Goal: Task Accomplishment & Management: Use online tool/utility

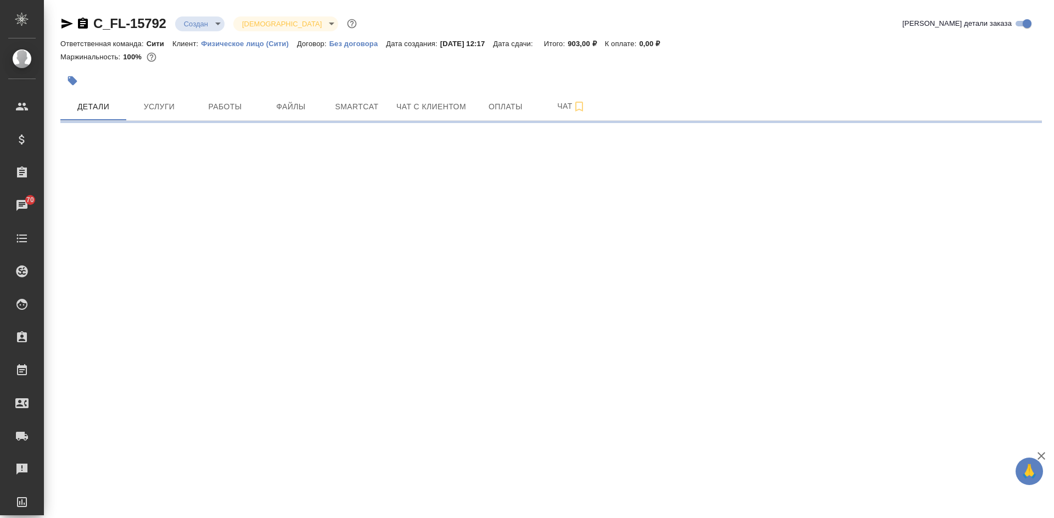
select select "RU"
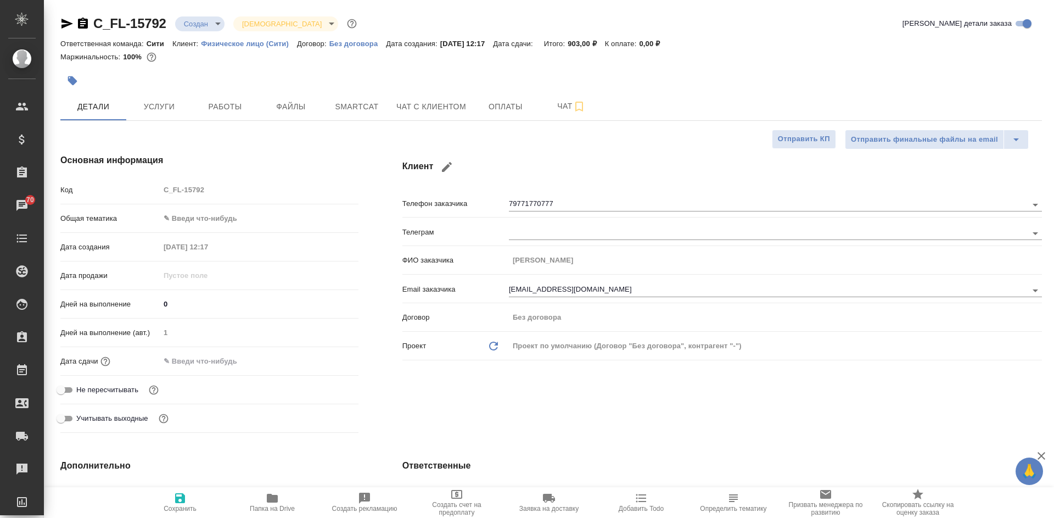
type textarea "x"
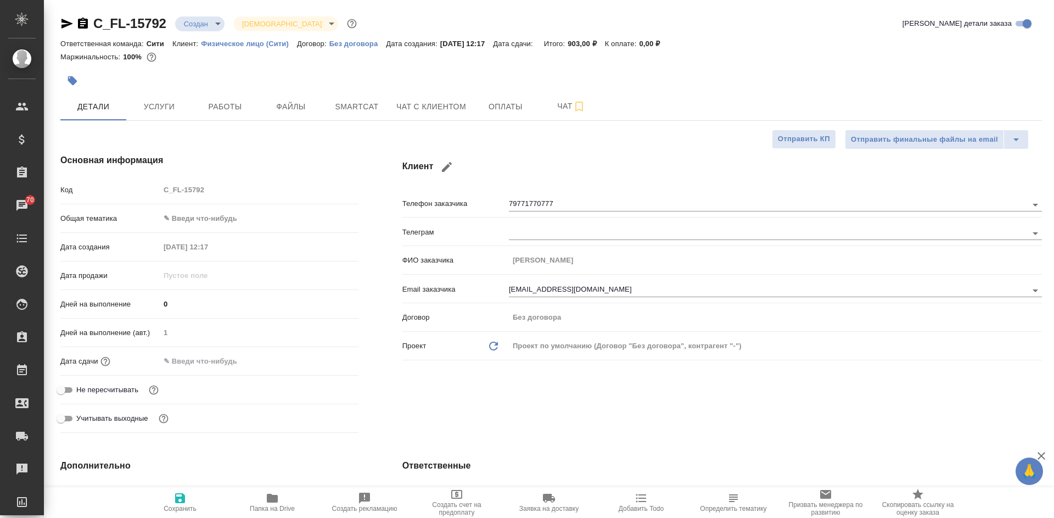
type textarea "x"
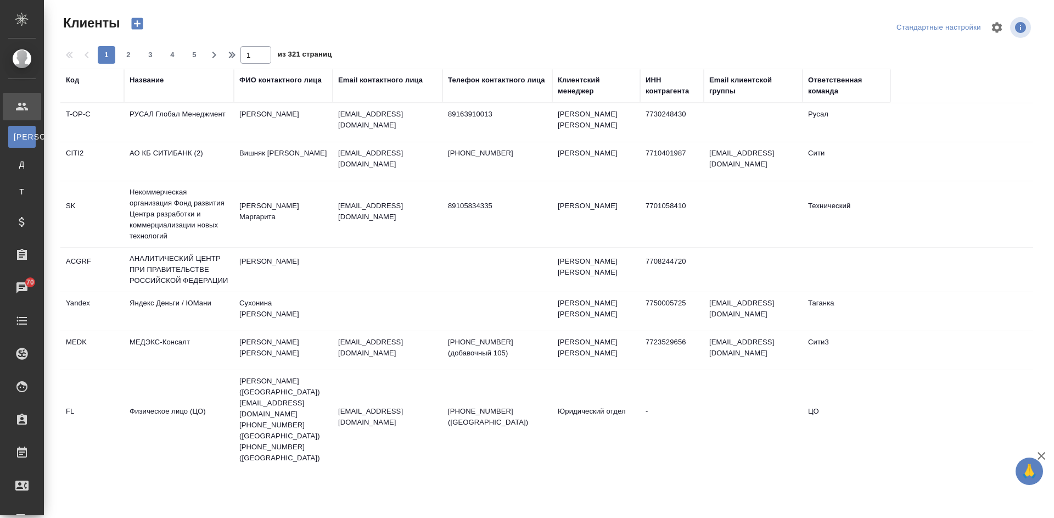
select select "RU"
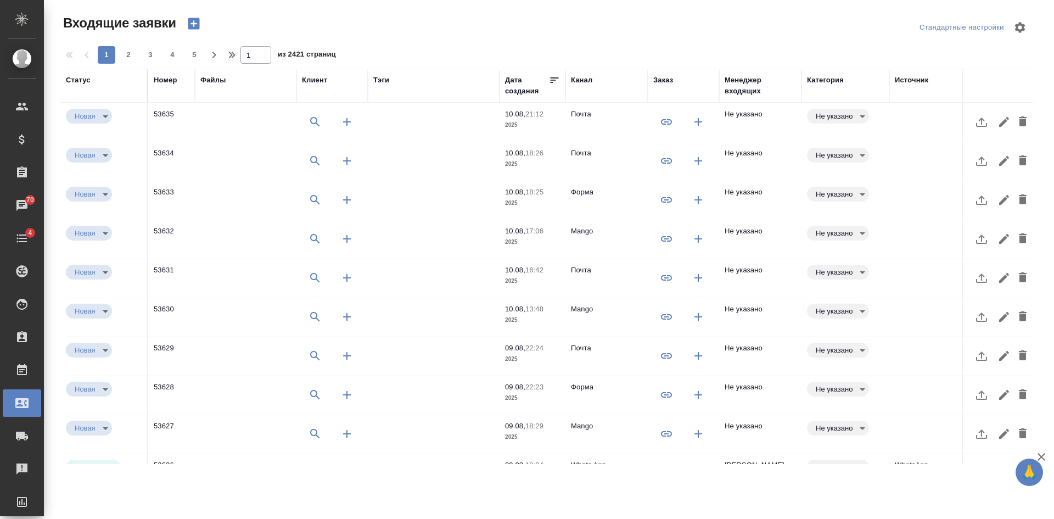
select select "RU"
click at [627, 126] on td "Почта" at bounding box center [607, 122] width 82 height 38
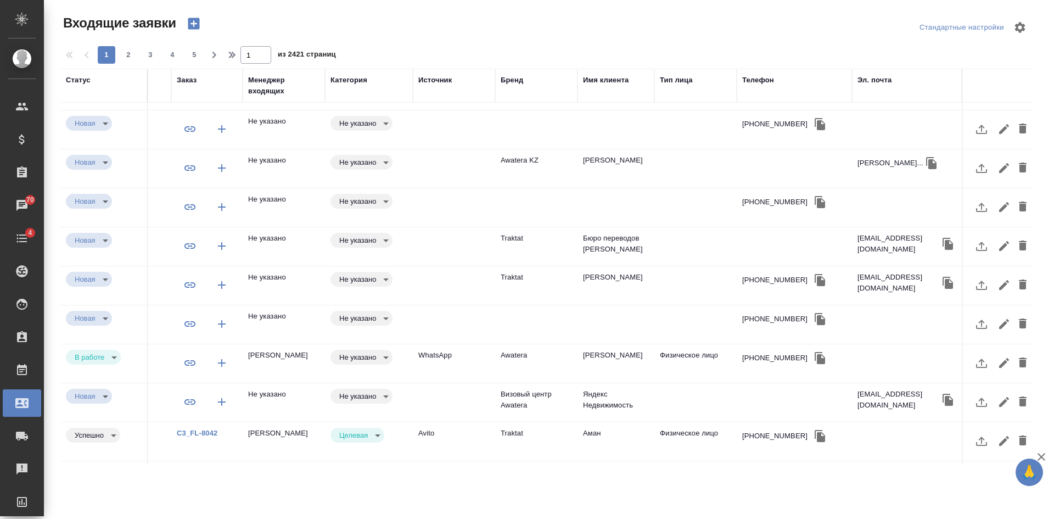
scroll to position [110, 485]
click at [655, 32] on td at bounding box center [696, 12] width 82 height 38
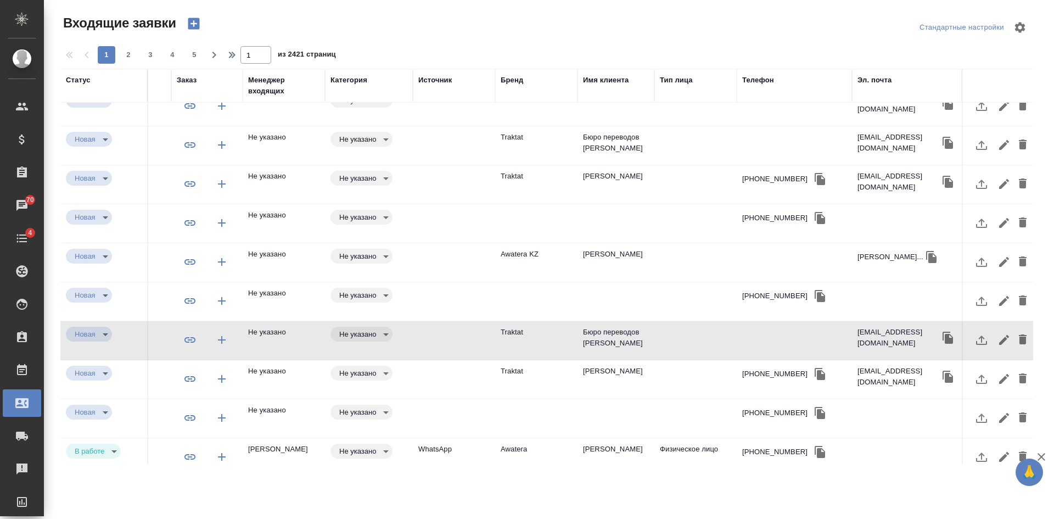
scroll to position [0, 485]
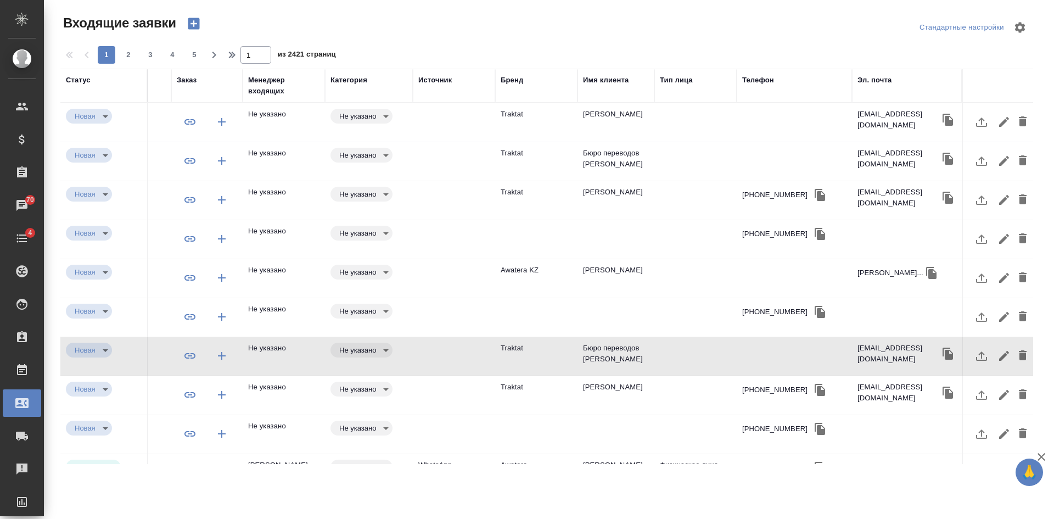
click at [612, 142] on td "Olga Yudakova" at bounding box center [616, 122] width 77 height 38
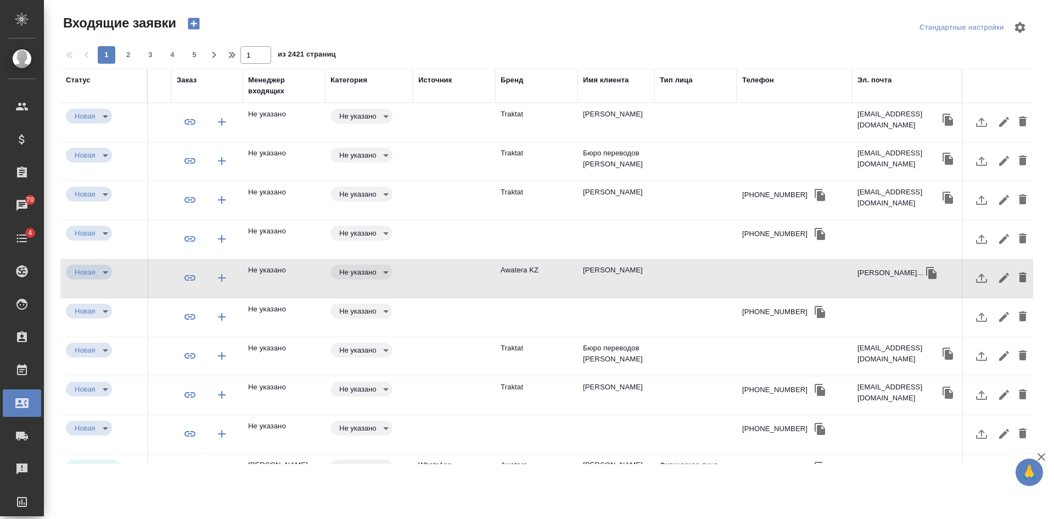
click at [938, 272] on icon "button" at bounding box center [931, 272] width 13 height 13
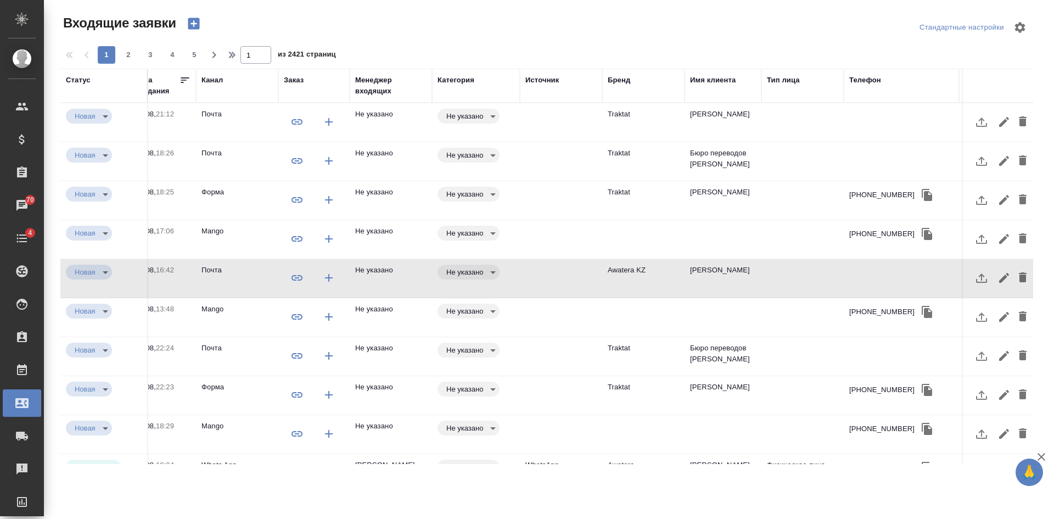
scroll to position [0, 379]
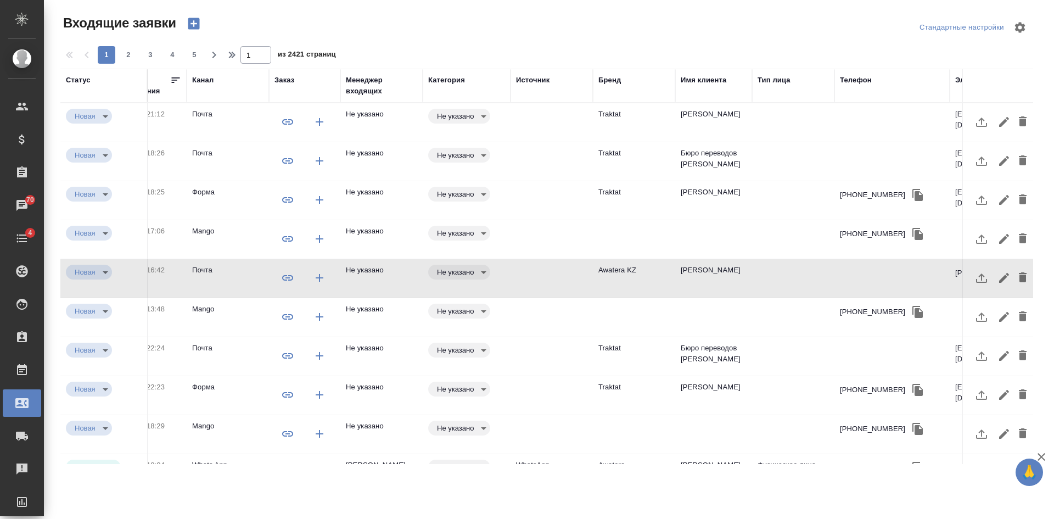
click at [796, 142] on td at bounding box center [793, 122] width 82 height 38
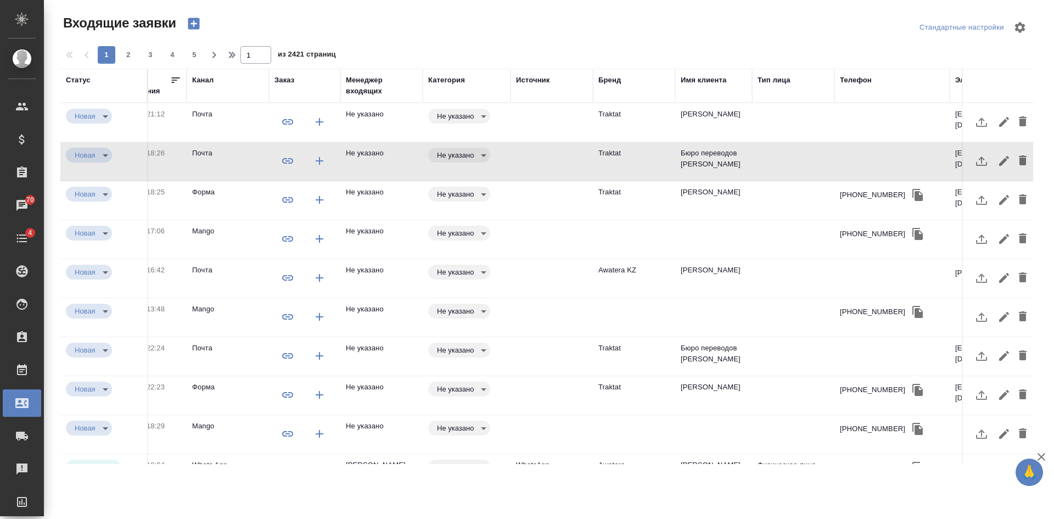
scroll to position [0, 485]
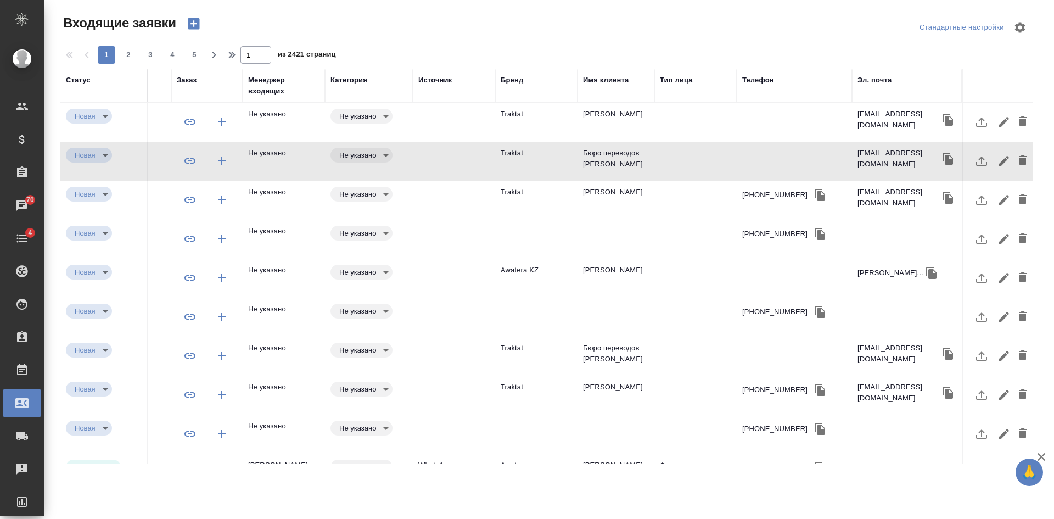
click at [764, 142] on td at bounding box center [794, 122] width 115 height 38
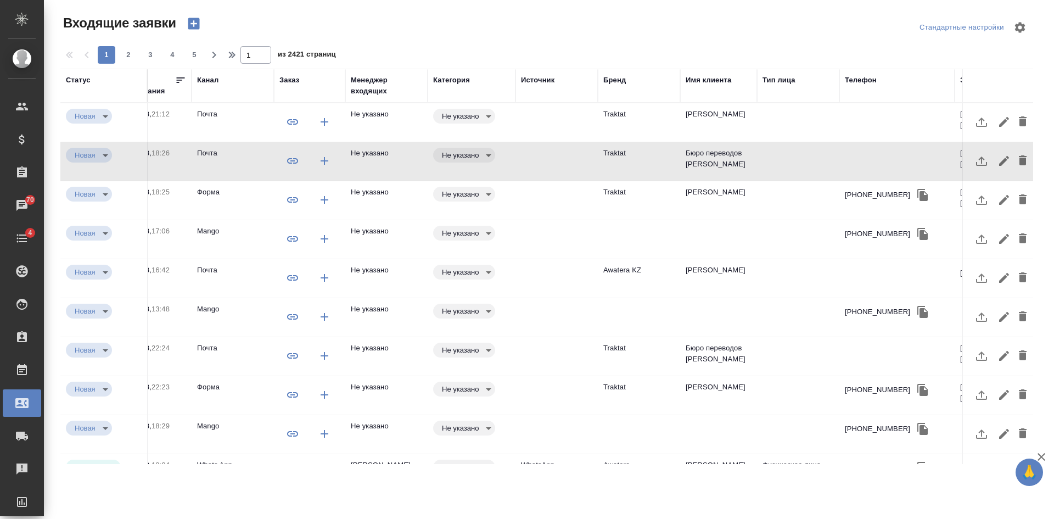
scroll to position [0, 381]
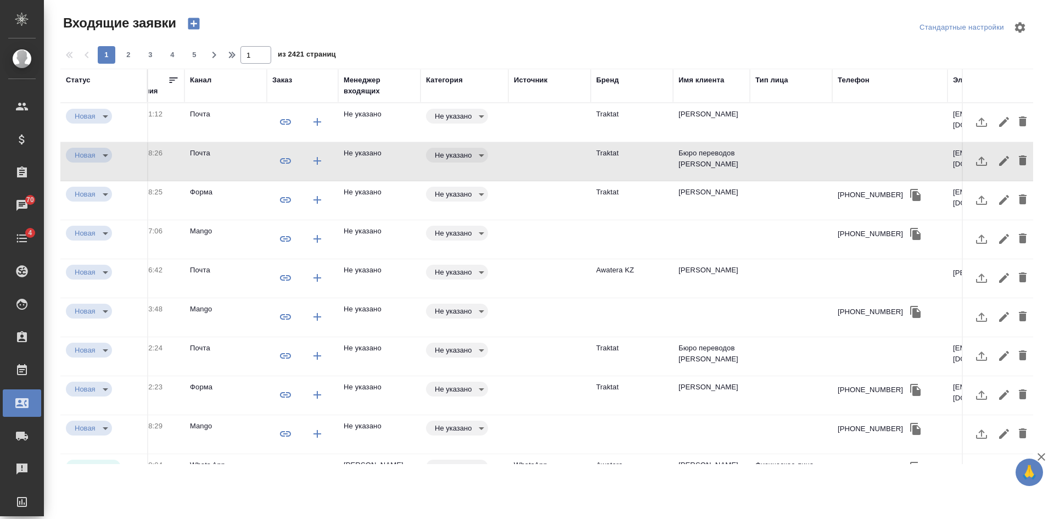
click at [552, 120] on td at bounding box center [549, 122] width 82 height 38
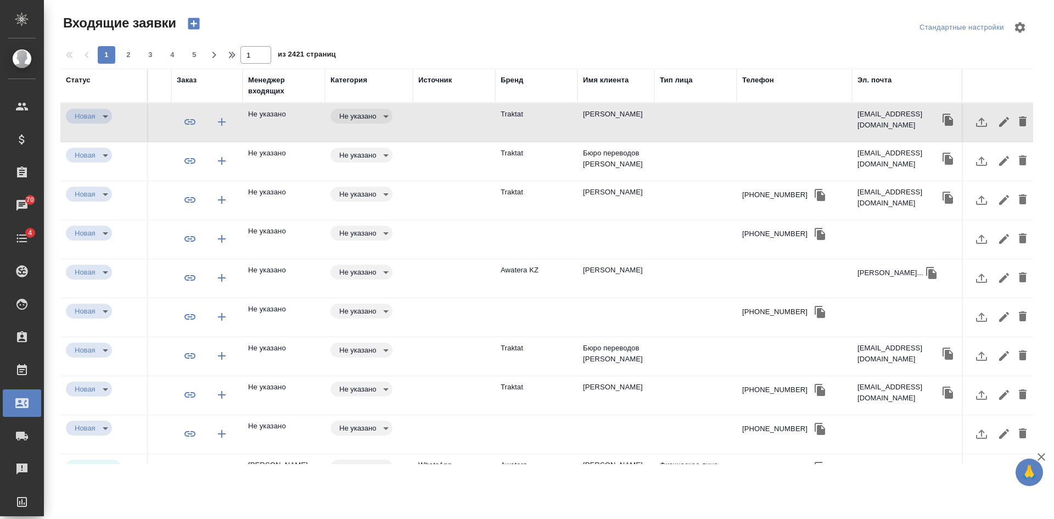
scroll to position [0, 485]
click at [804, 122] on td at bounding box center [794, 122] width 115 height 38
click at [943, 122] on icon "button" at bounding box center [948, 120] width 10 height 12
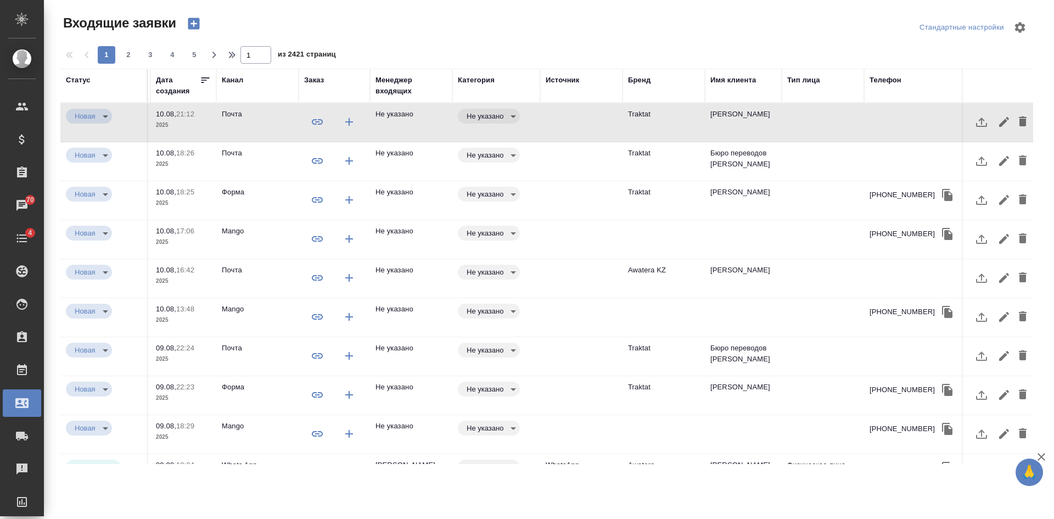
scroll to position [0, 356]
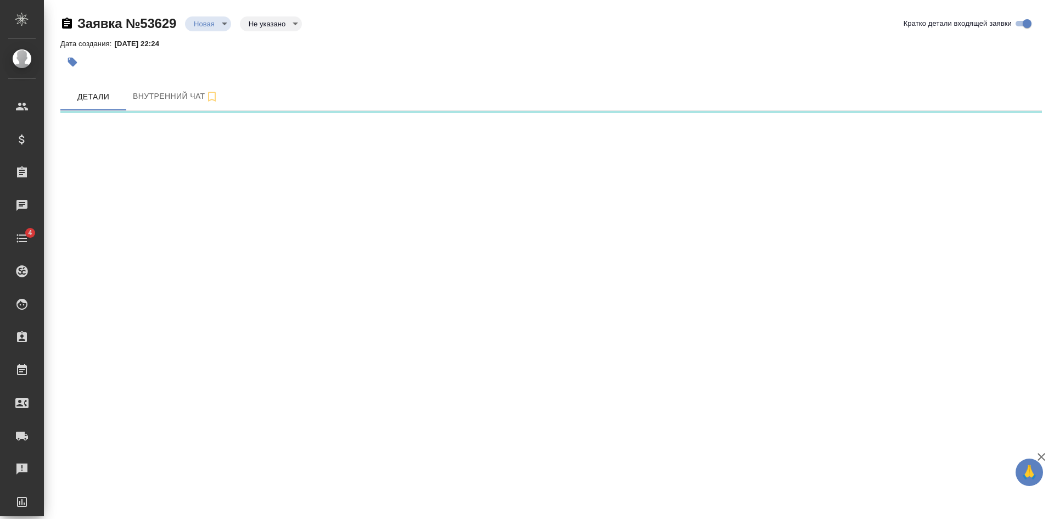
select select "RU"
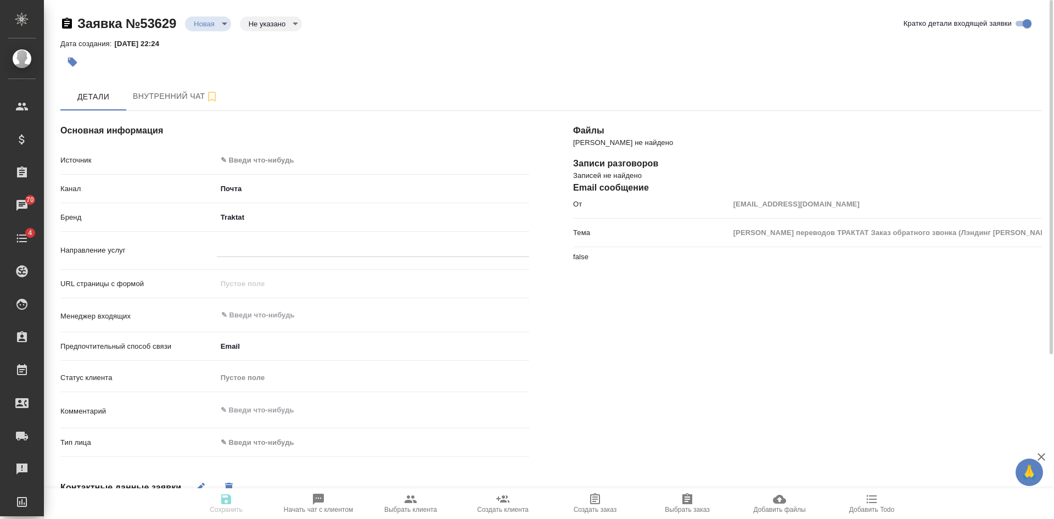
type textarea "x"
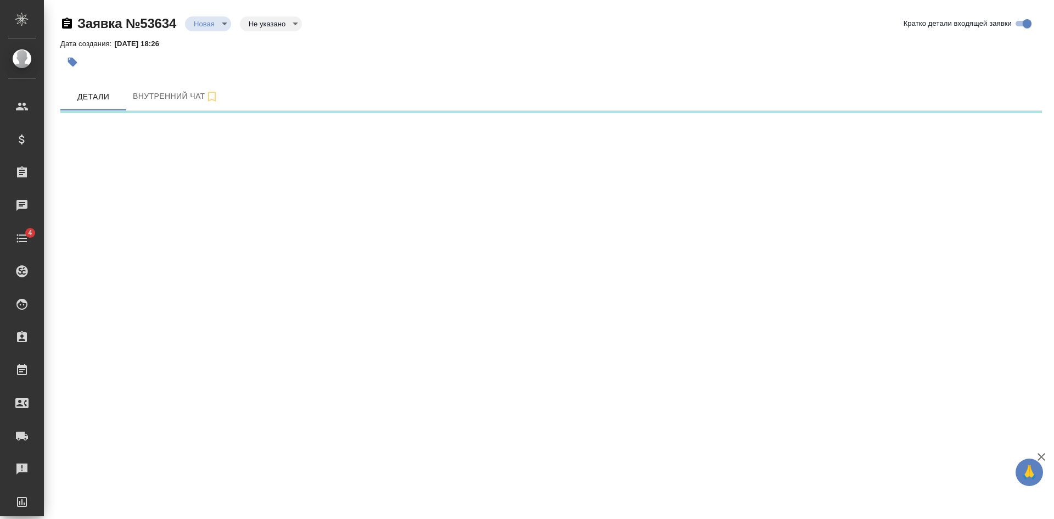
select select "RU"
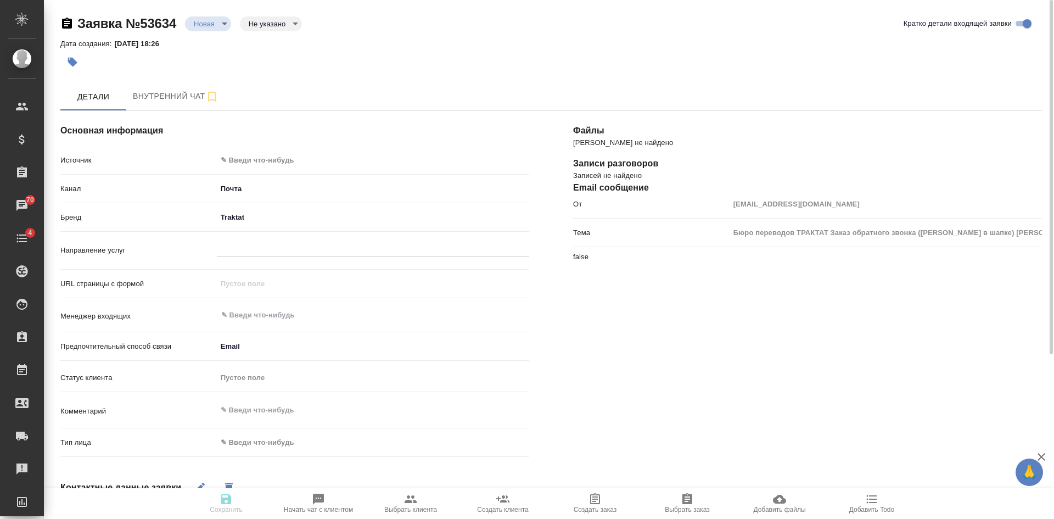
type textarea "x"
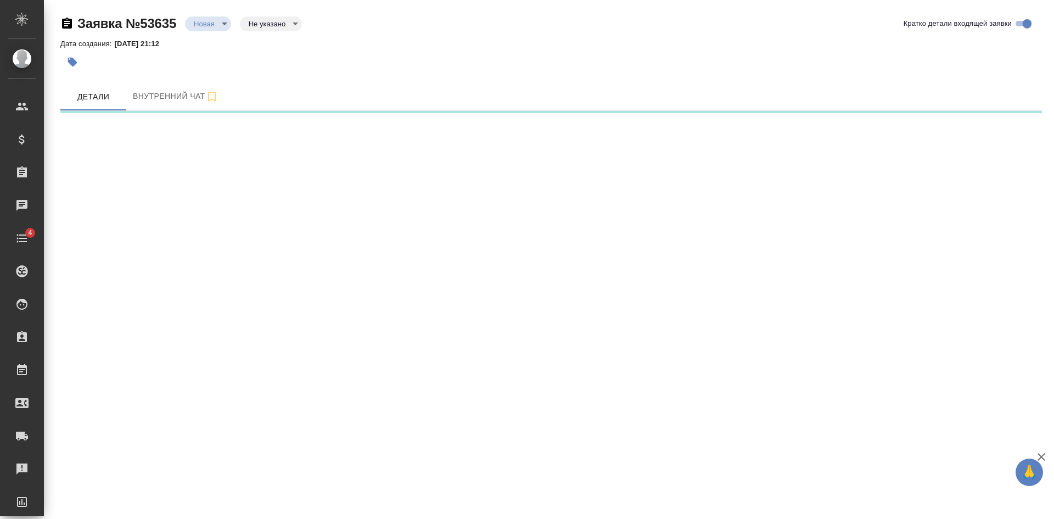
select select "RU"
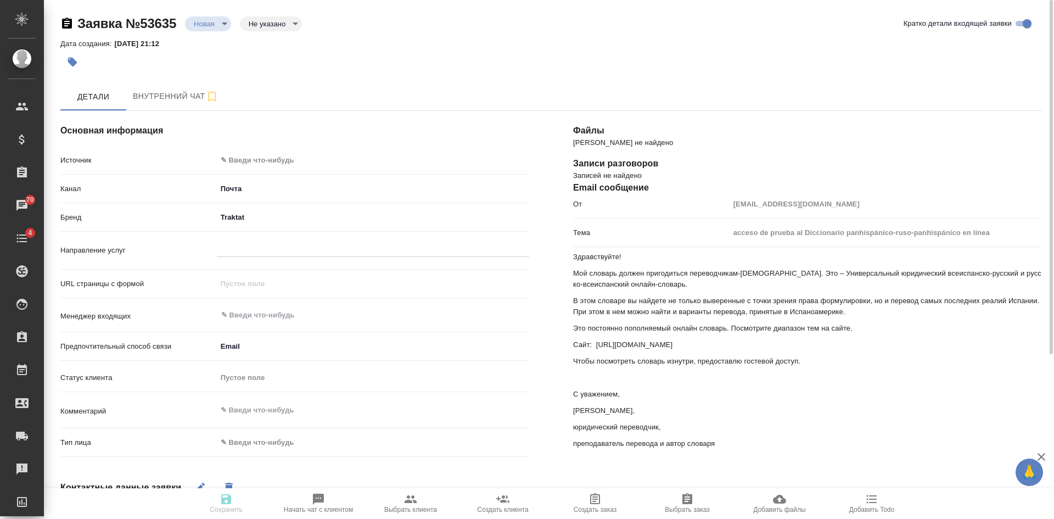
type textarea "x"
